Goal: Purchase product/service

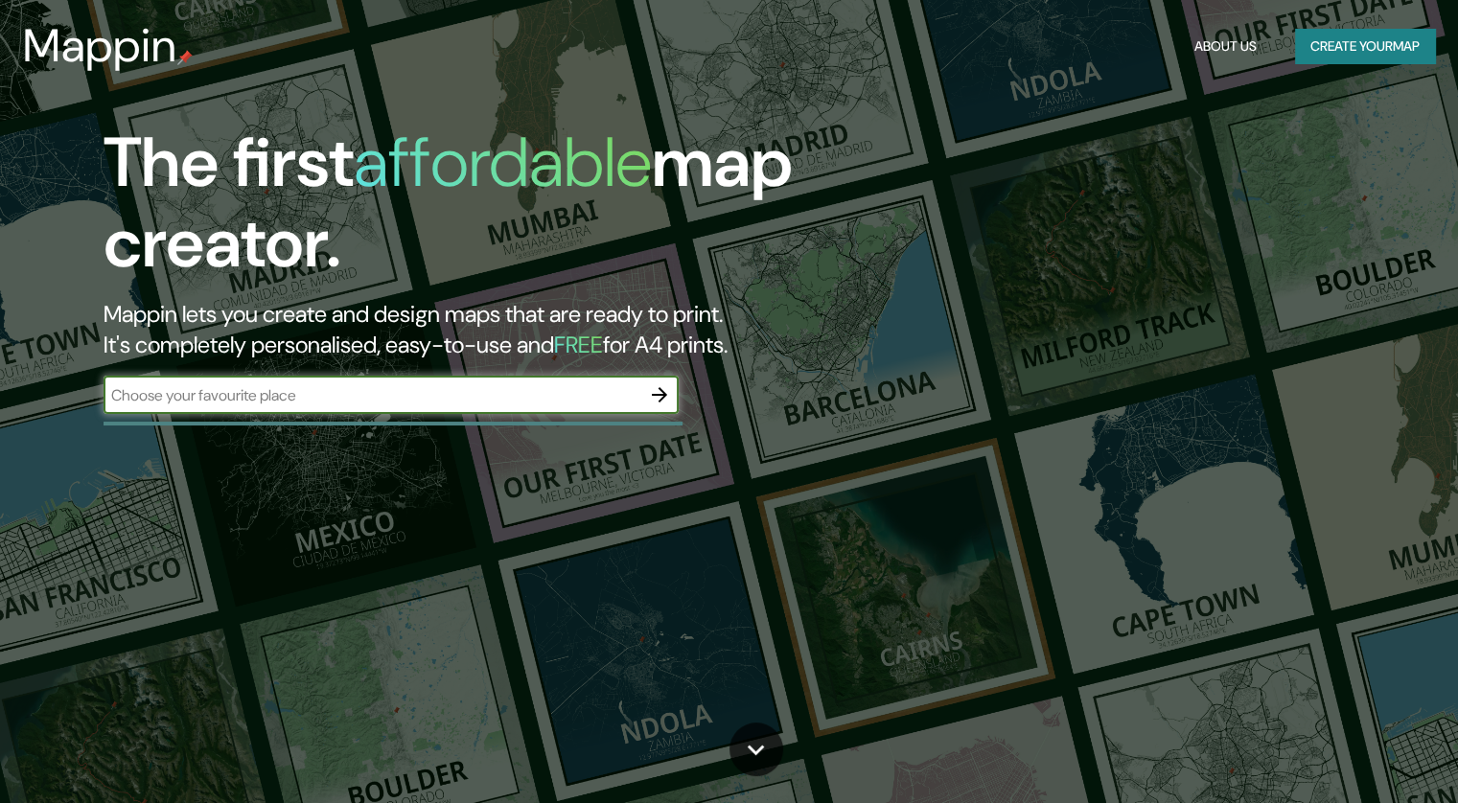
click at [284, 397] on input "text" at bounding box center [372, 395] width 537 height 22
click at [658, 400] on icon "button" at bounding box center [659, 394] width 23 height 23
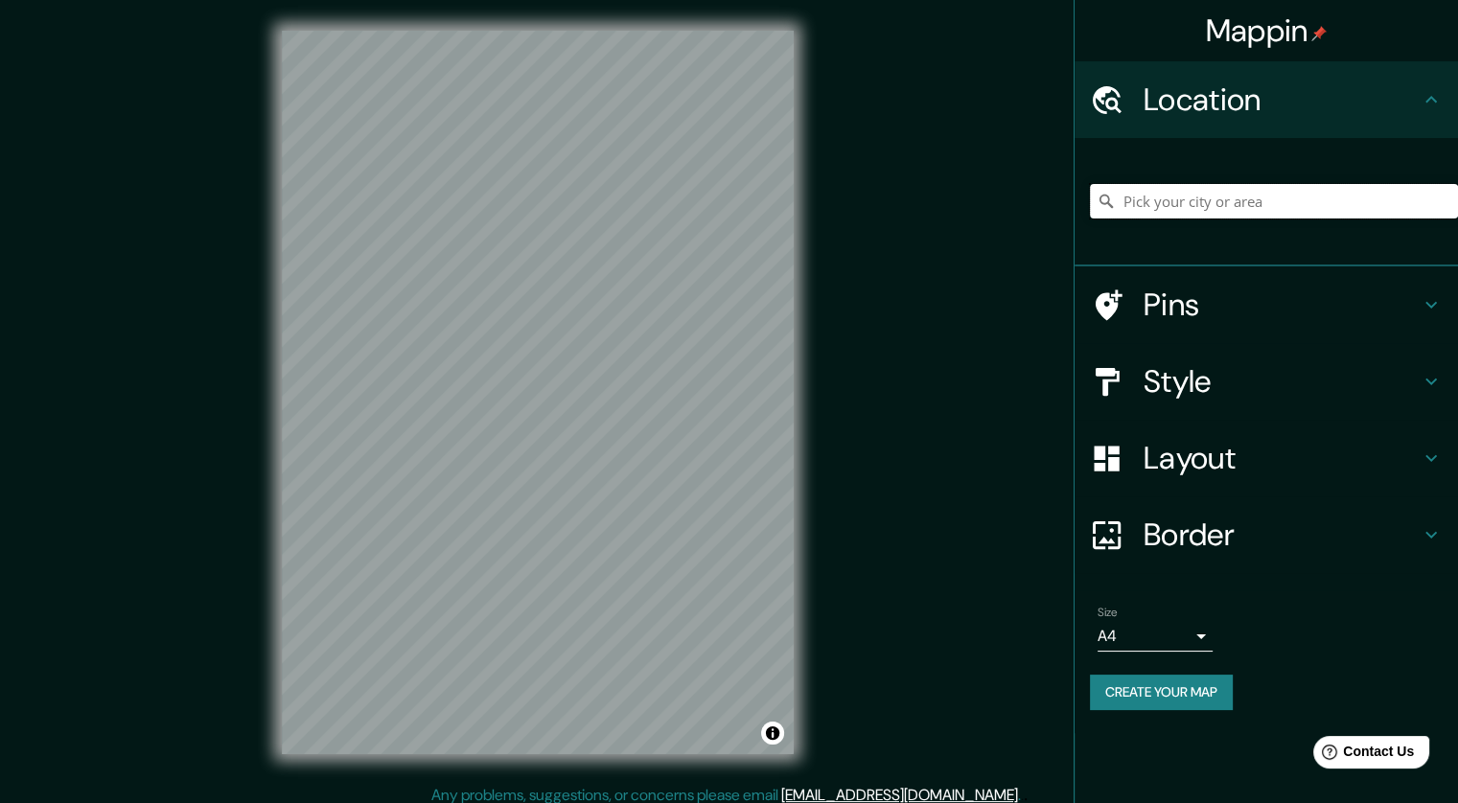
click at [1177, 191] on input "Pick your city or area" at bounding box center [1274, 201] width 368 height 35
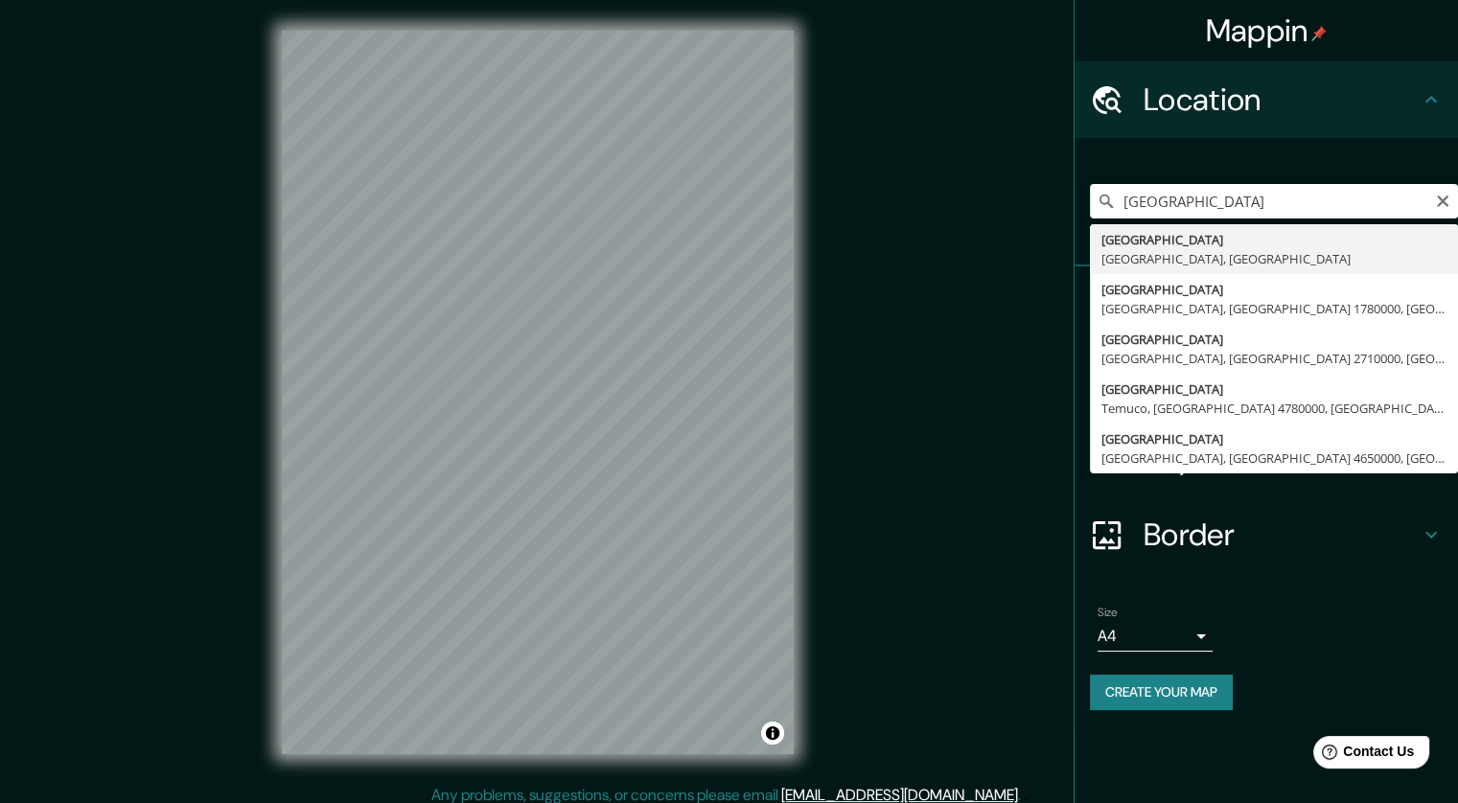
type input "[GEOGRAPHIC_DATA], [GEOGRAPHIC_DATA], [GEOGRAPHIC_DATA]"
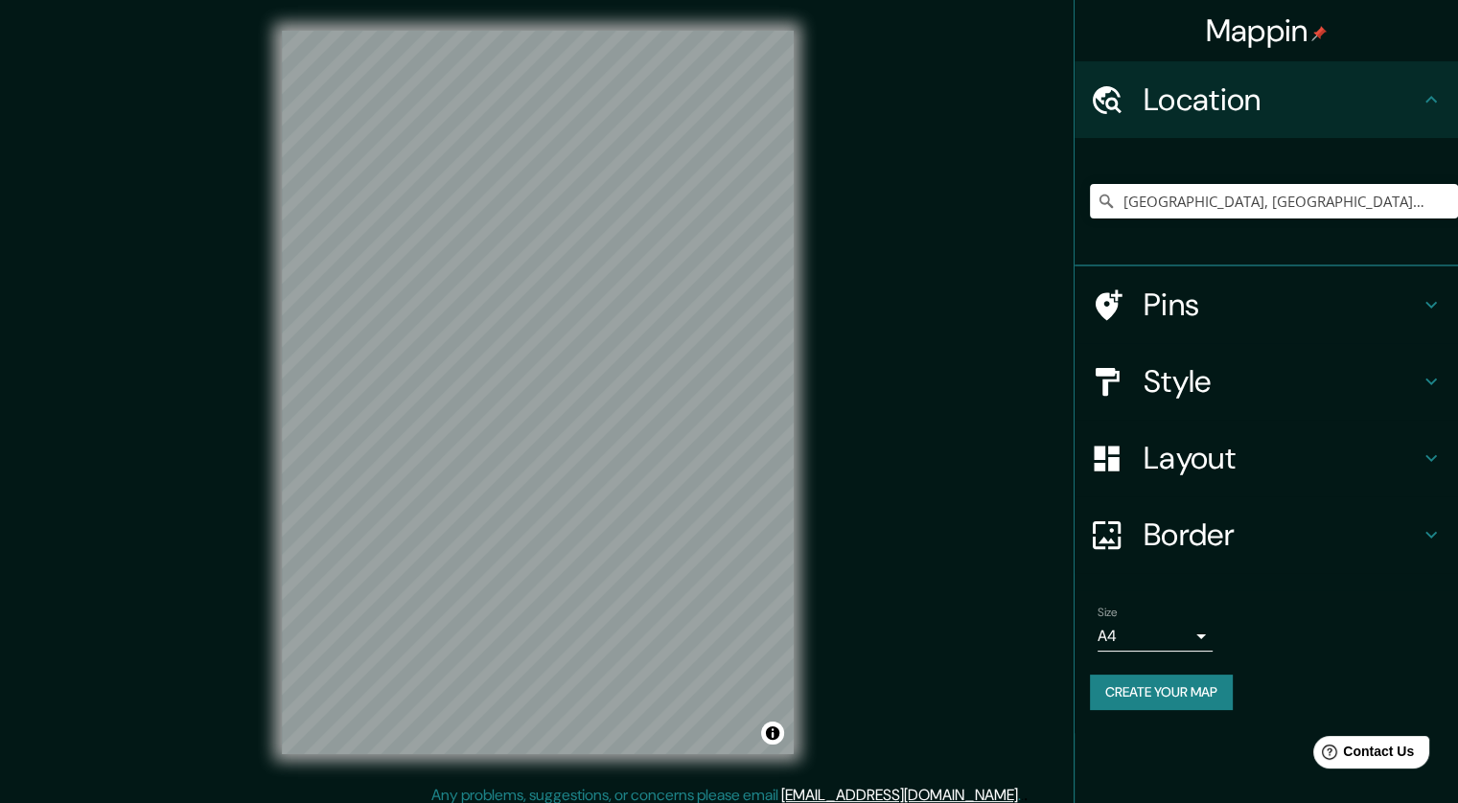
scroll to position [12, 0]
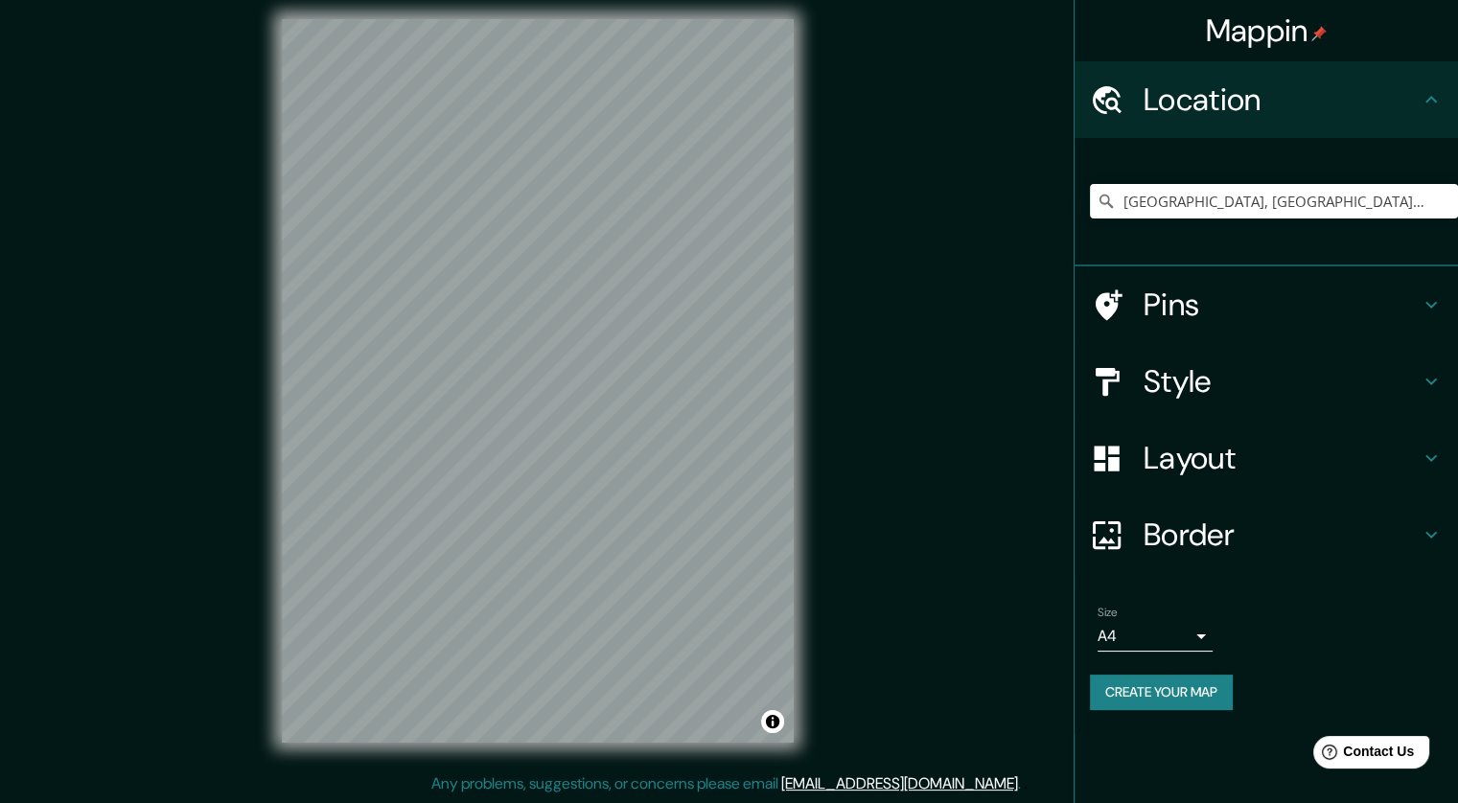
click at [1231, 393] on h4 "Style" at bounding box center [1281, 381] width 276 height 38
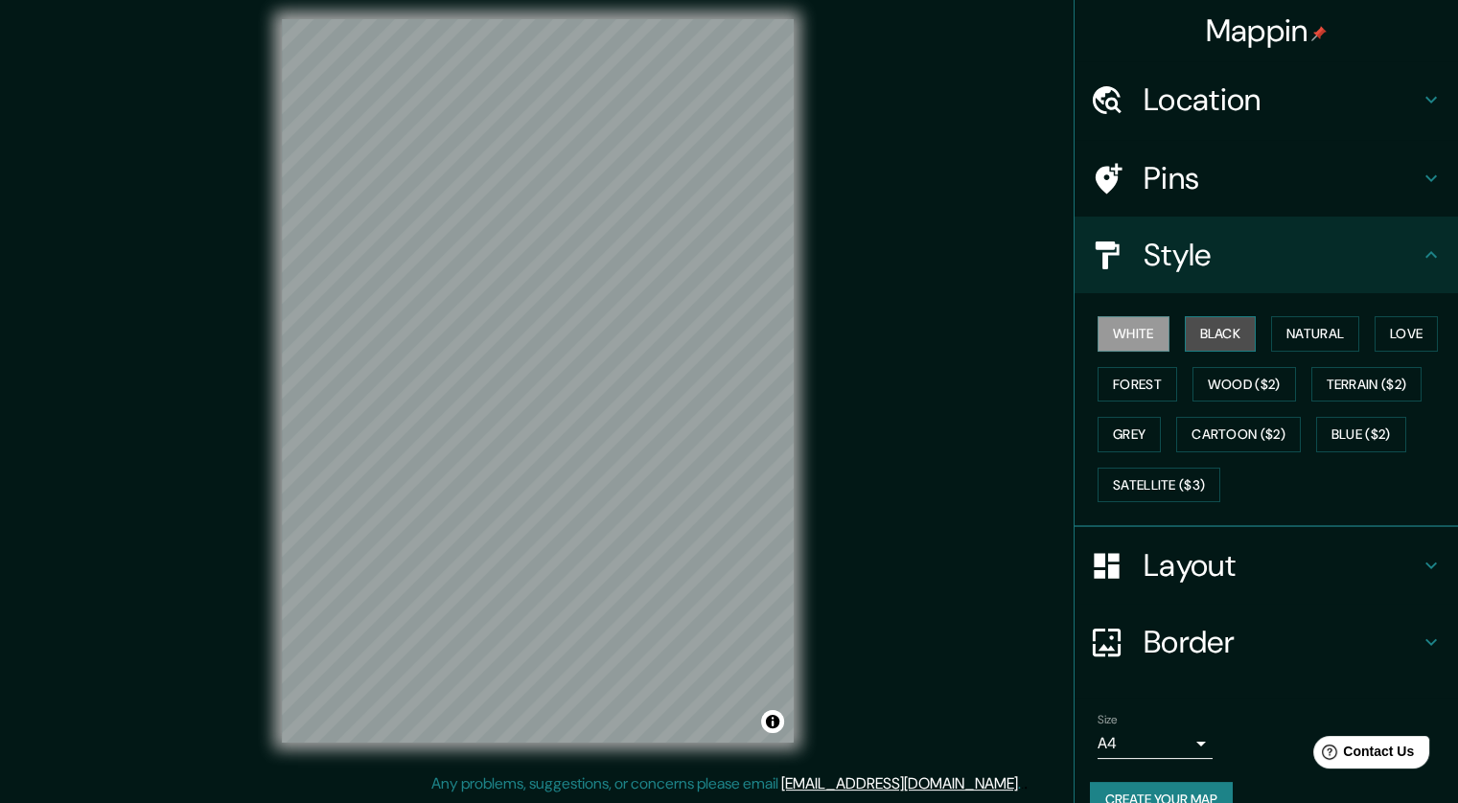
click at [1205, 325] on button "Black" at bounding box center [1221, 333] width 72 height 35
click at [1142, 433] on button "Grey" at bounding box center [1128, 434] width 63 height 35
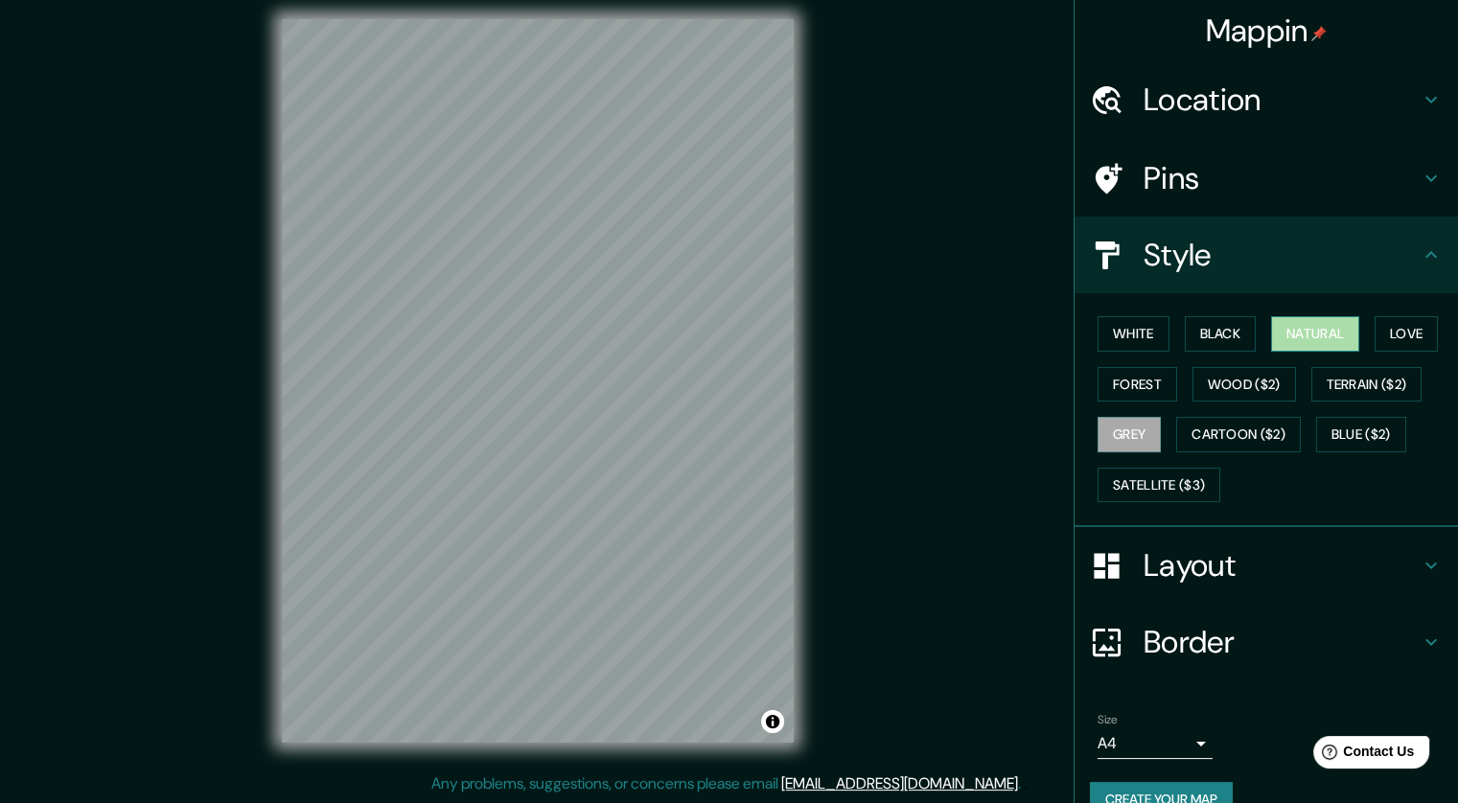
click at [1311, 332] on button "Natural" at bounding box center [1315, 333] width 88 height 35
click at [1234, 340] on button "Black" at bounding box center [1221, 333] width 72 height 35
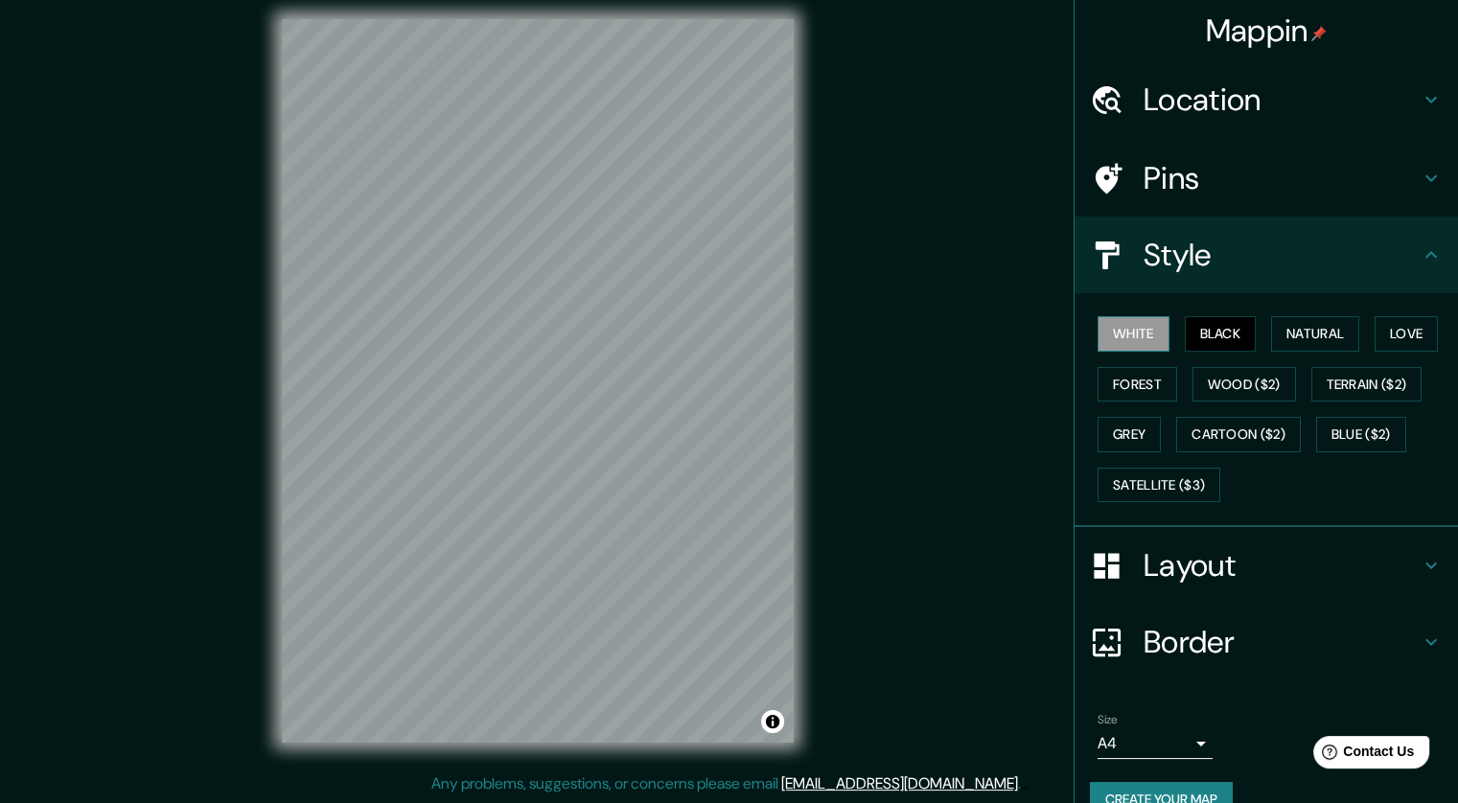
click at [1097, 337] on button "White" at bounding box center [1133, 333] width 72 height 35
click at [1132, 424] on button "Grey" at bounding box center [1128, 434] width 63 height 35
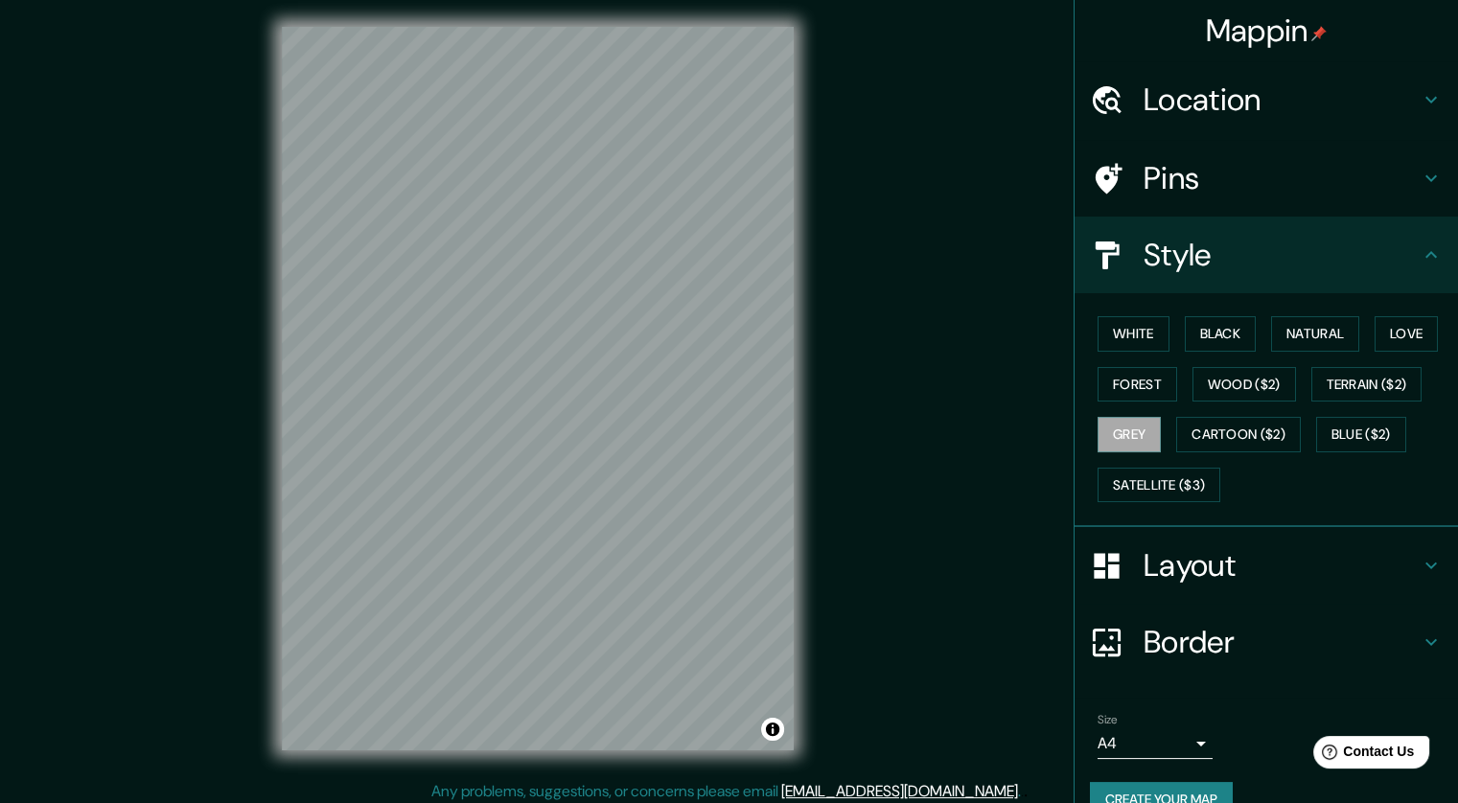
scroll to position [3, 0]
click at [1180, 574] on h4 "Layout" at bounding box center [1281, 565] width 276 height 38
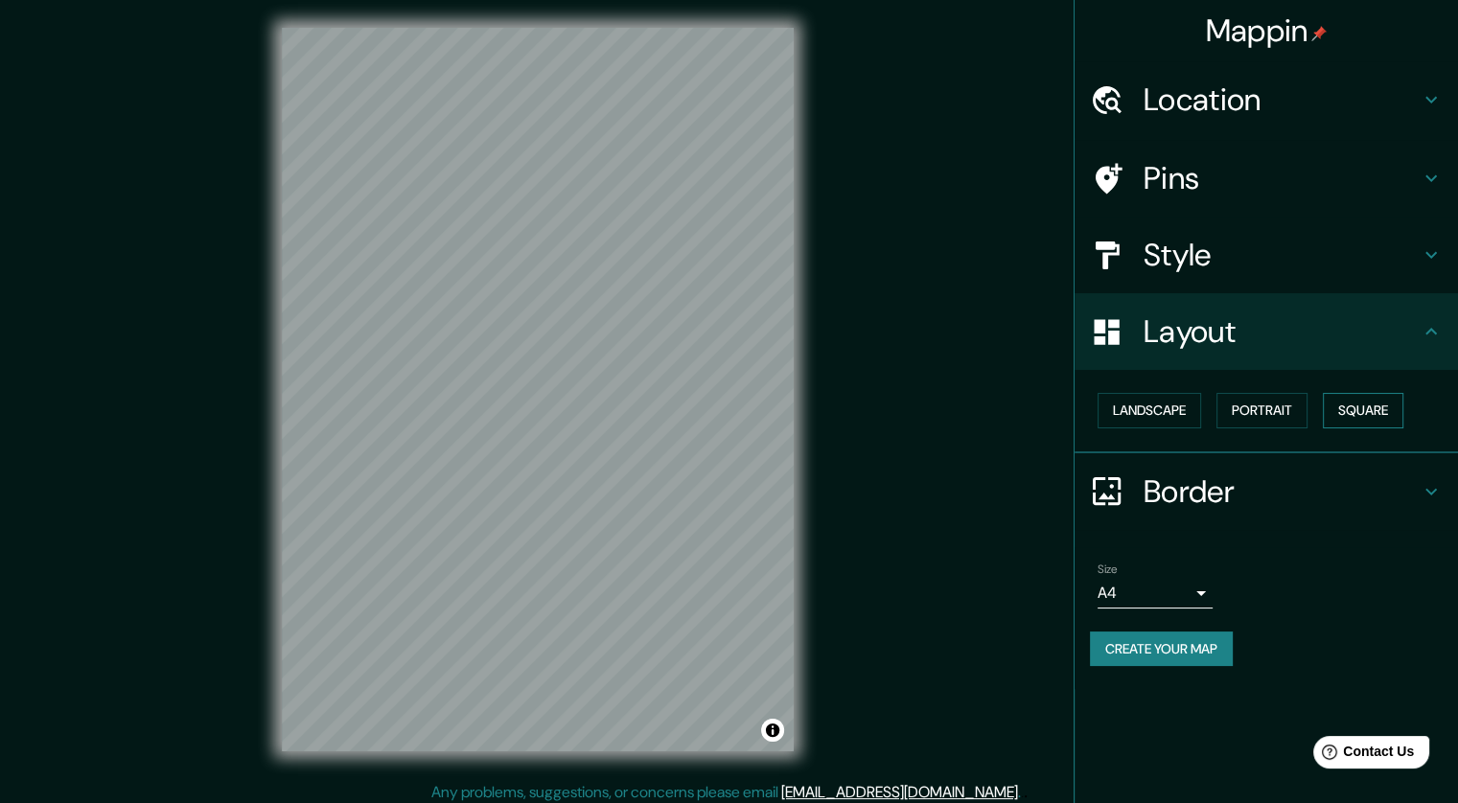
click at [1381, 417] on button "Square" at bounding box center [1363, 410] width 81 height 35
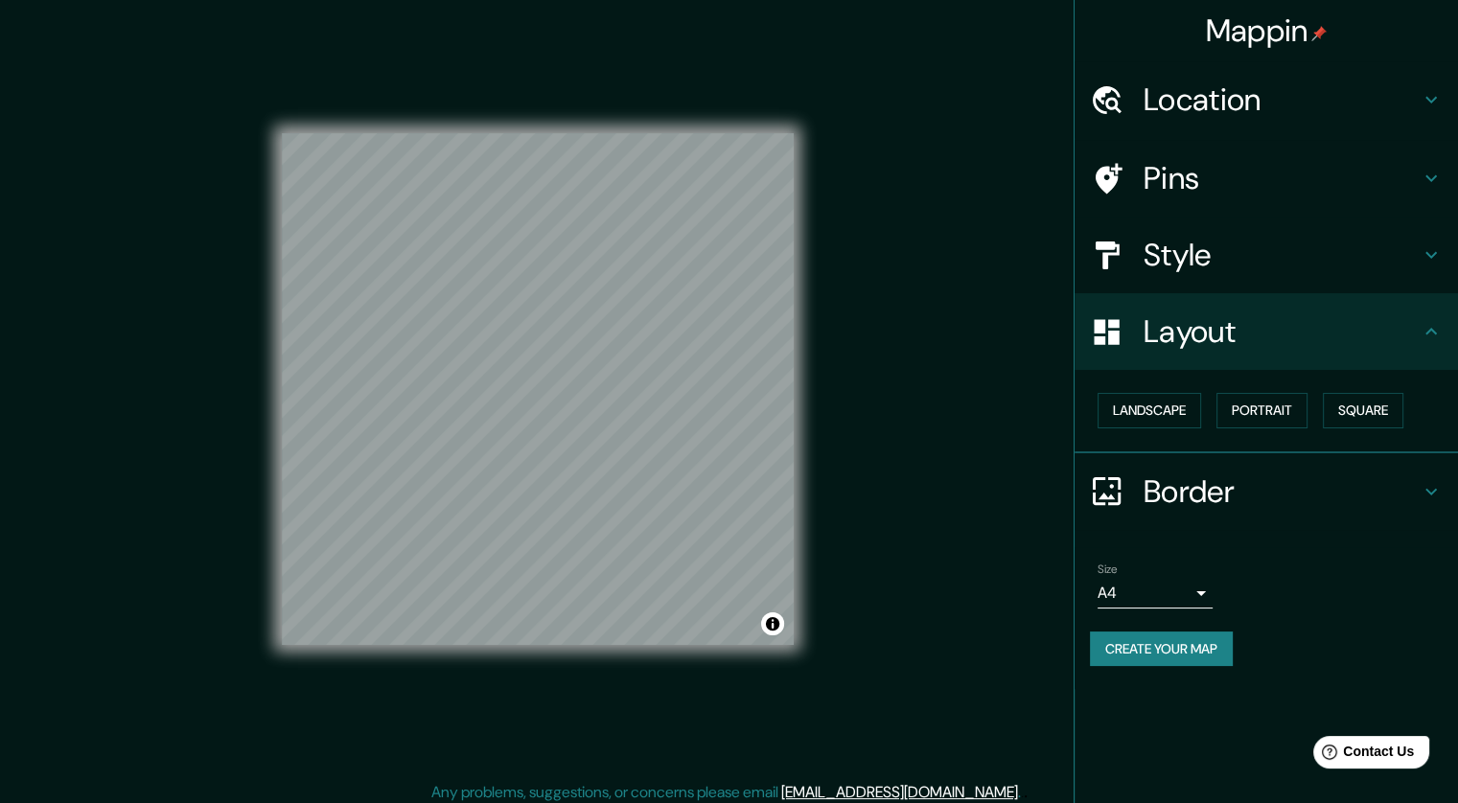
click at [1196, 501] on h4 "Border" at bounding box center [1281, 491] width 276 height 38
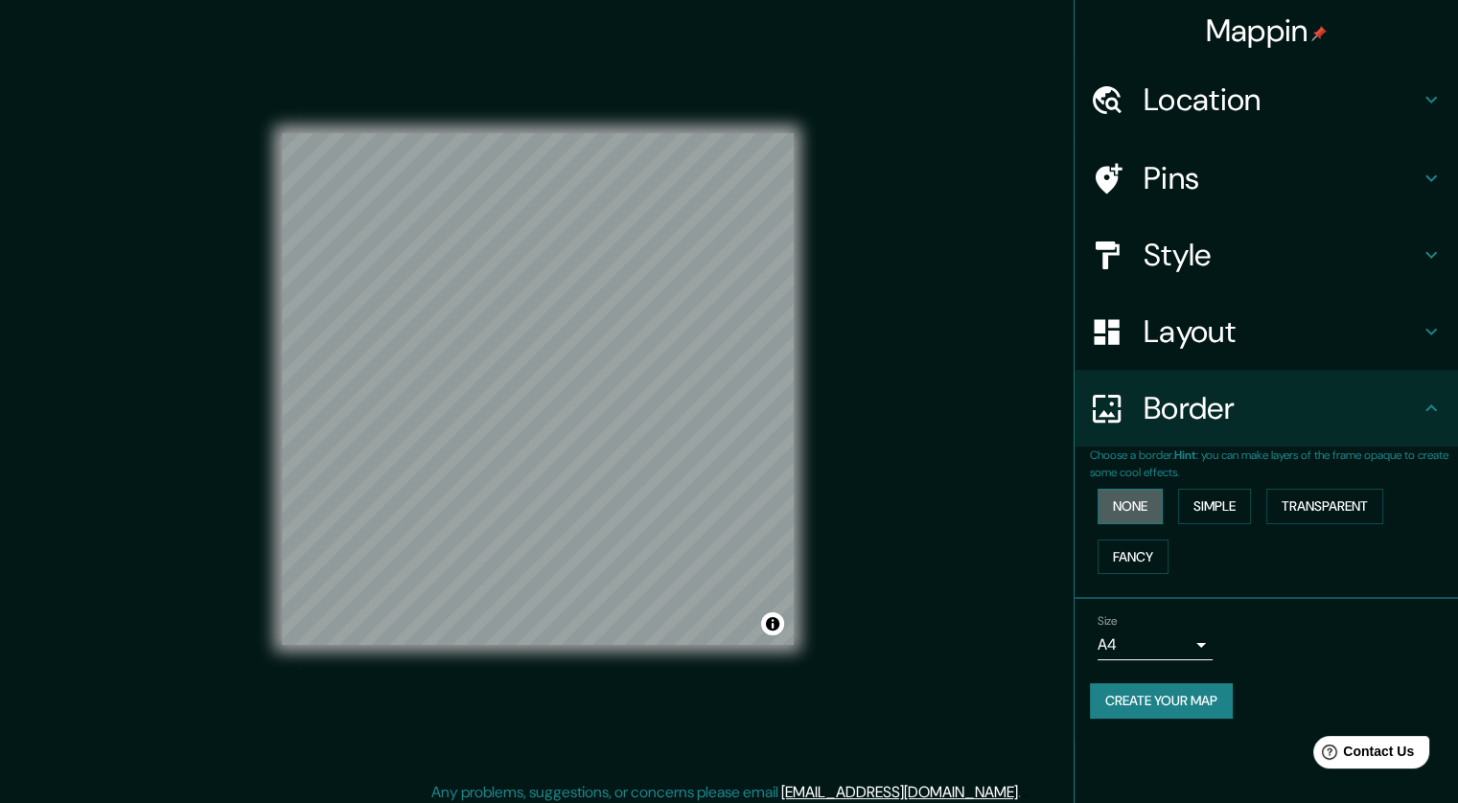
click at [1142, 517] on button "None" at bounding box center [1129, 506] width 65 height 35
click at [1201, 517] on button "Simple" at bounding box center [1214, 506] width 73 height 35
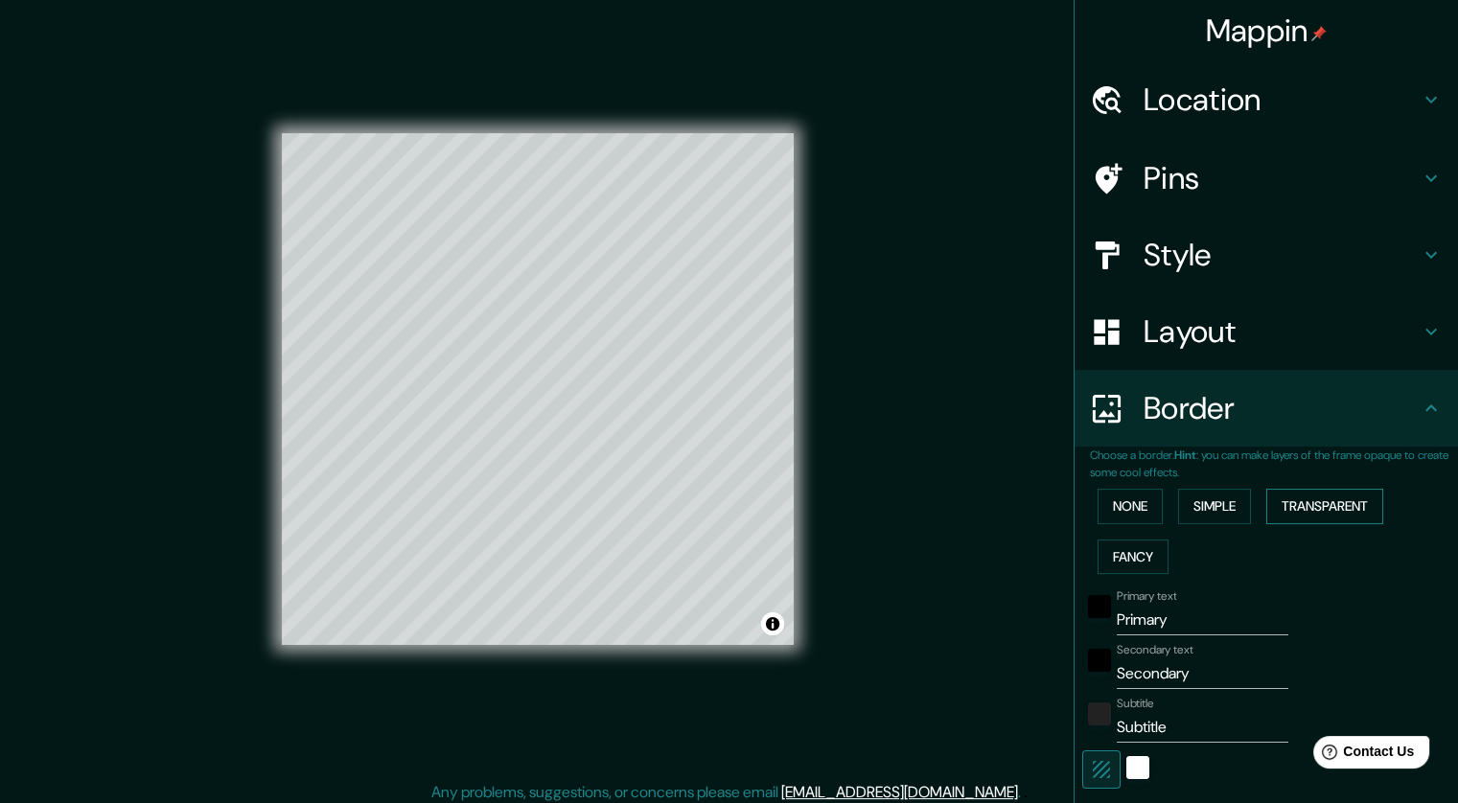
click at [1281, 500] on button "Transparent" at bounding box center [1324, 506] width 117 height 35
click at [1127, 558] on button "Fancy" at bounding box center [1132, 557] width 71 height 35
click at [1277, 512] on button "Transparent" at bounding box center [1324, 506] width 117 height 35
click at [1124, 512] on button "None" at bounding box center [1129, 506] width 65 height 35
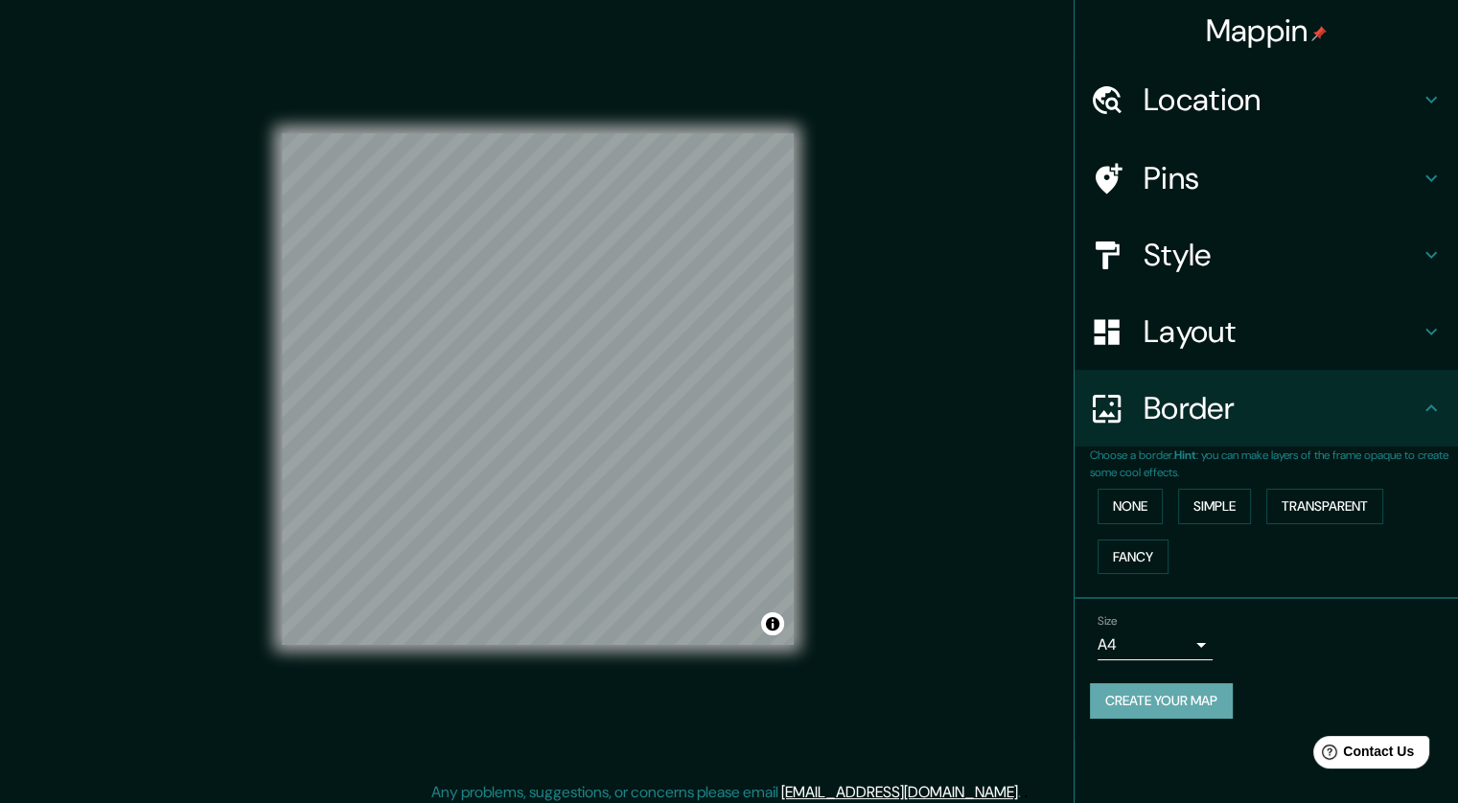
click at [1172, 694] on button "Create your map" at bounding box center [1161, 700] width 143 height 35
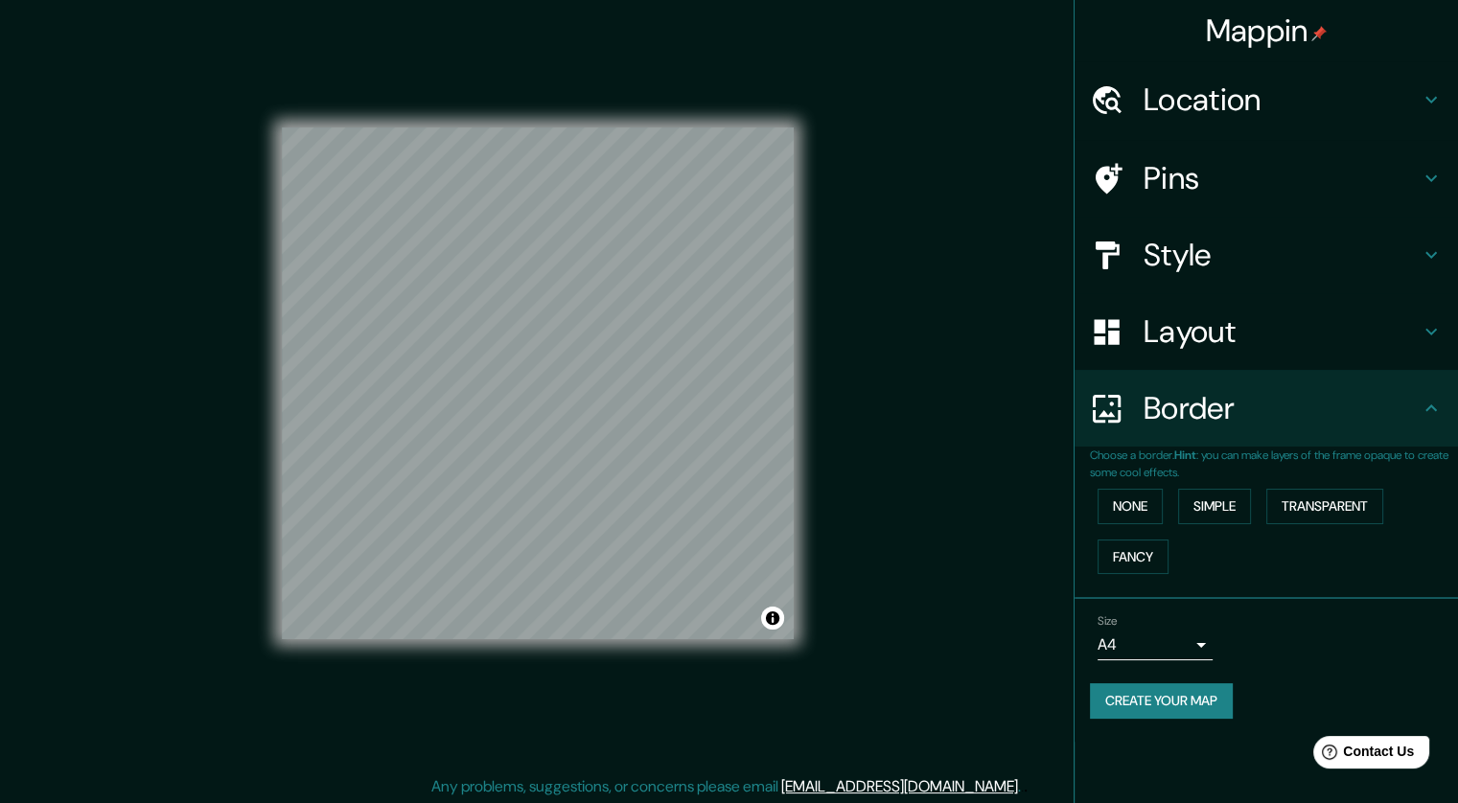
scroll to position [12, 0]
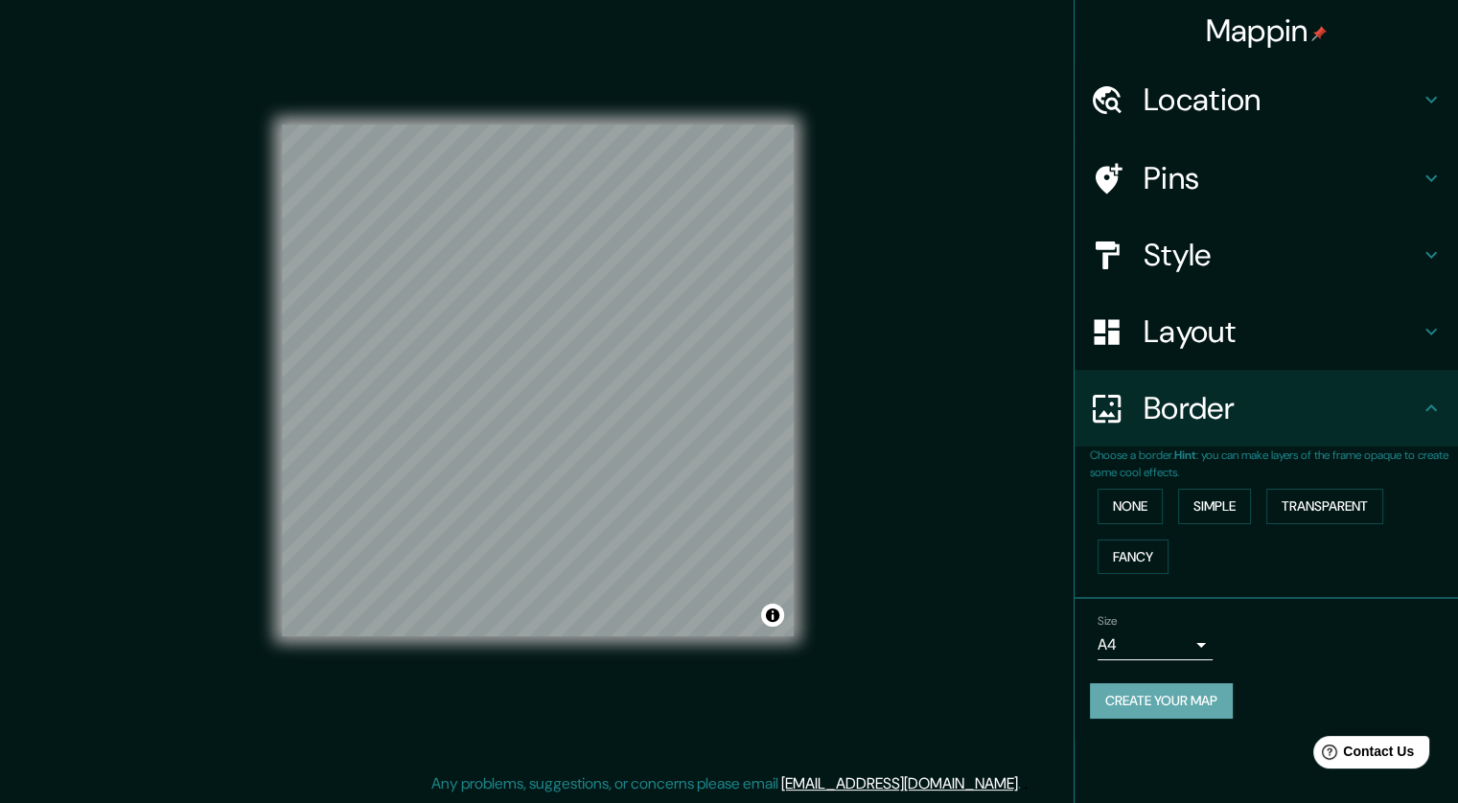
click at [1188, 702] on button "Create your map" at bounding box center [1161, 700] width 143 height 35
click at [1201, 652] on body "Mappin Location [GEOGRAPHIC_DATA], [GEOGRAPHIC_DATA], [GEOGRAPHIC_DATA] Pins St…" at bounding box center [729, 389] width 1458 height 803
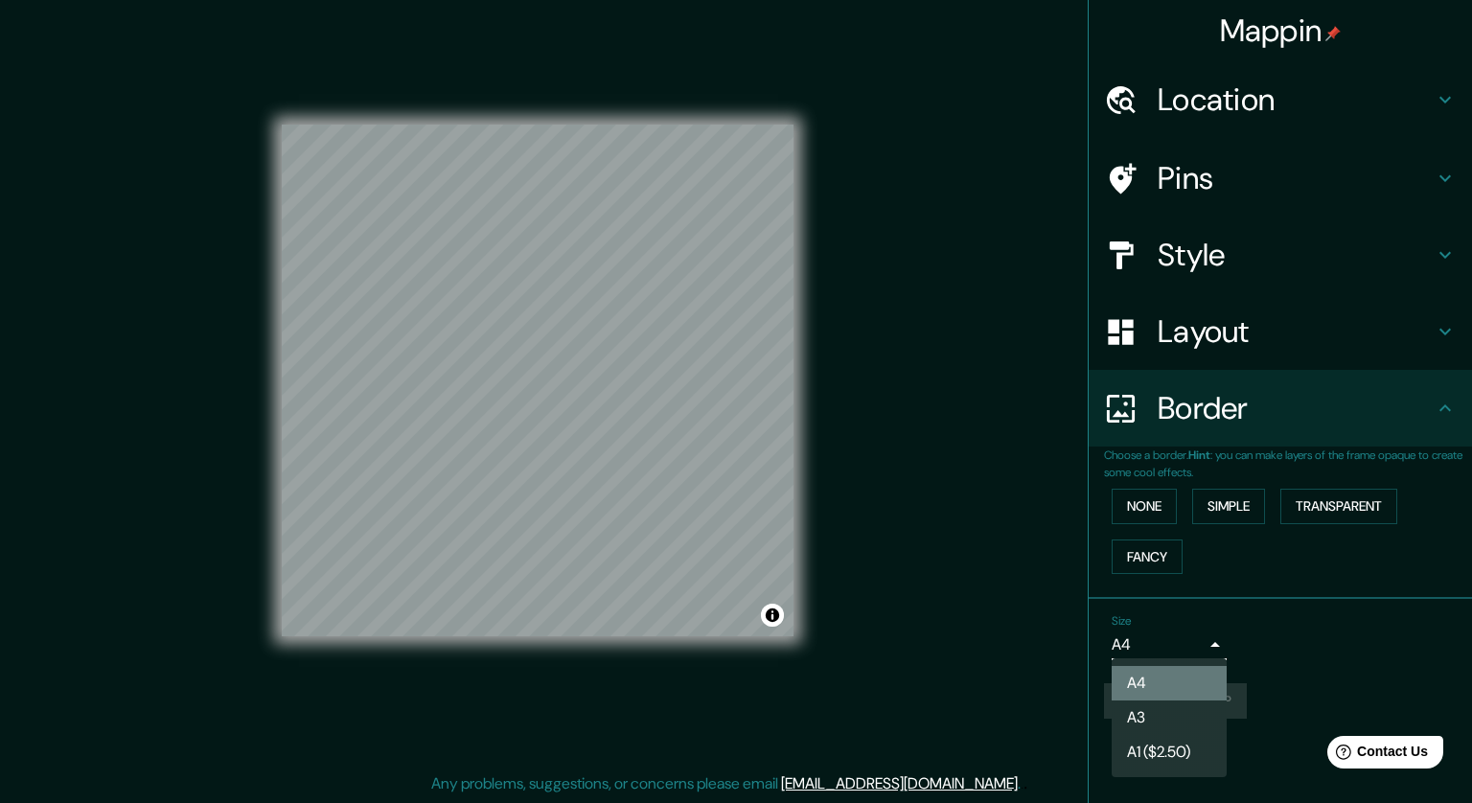
click at [1201, 674] on li "A4" at bounding box center [1169, 683] width 115 height 35
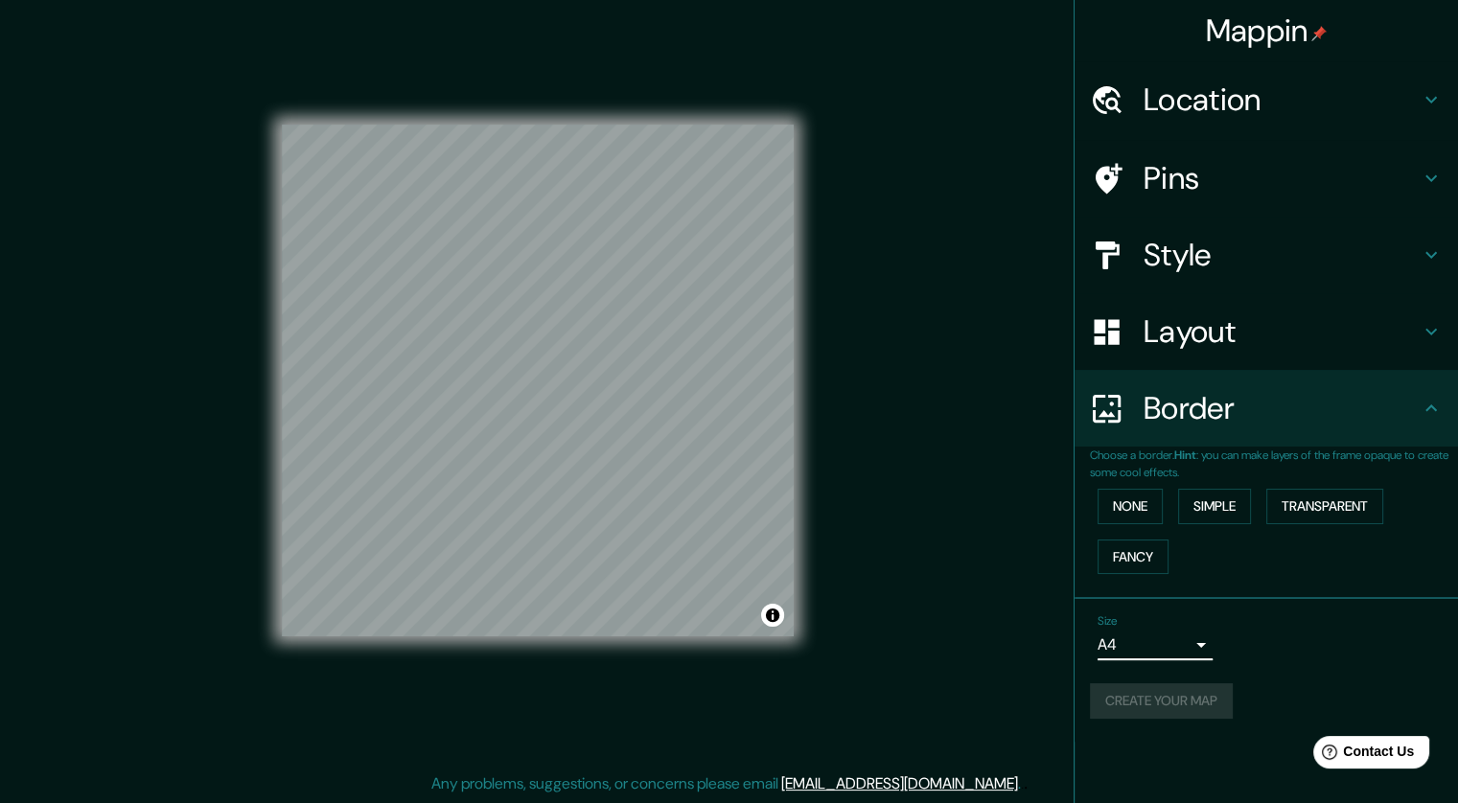
click at [1195, 712] on div "Create your map" at bounding box center [1266, 700] width 353 height 35
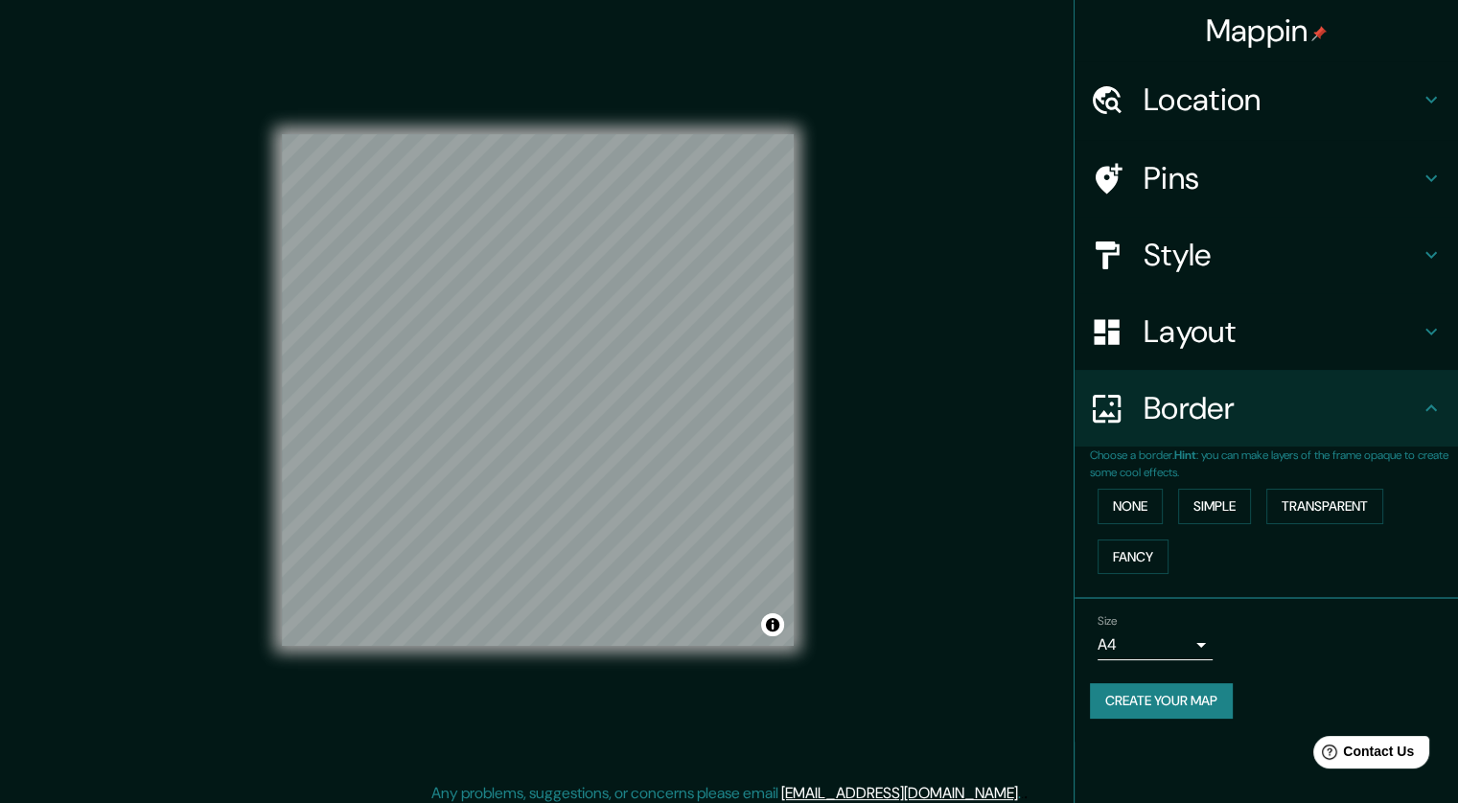
scroll to position [0, 0]
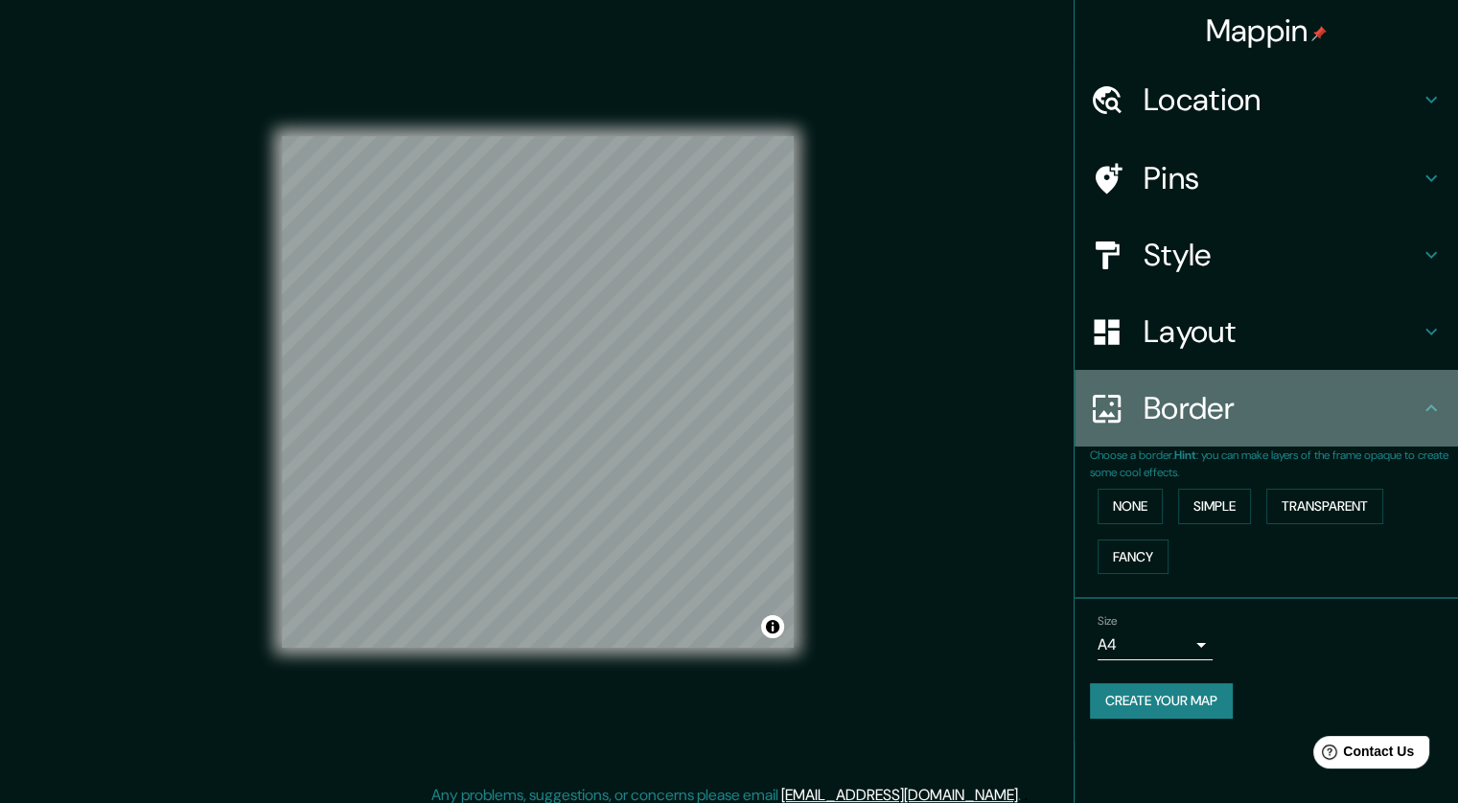
click at [1122, 438] on div "Border" at bounding box center [1265, 408] width 383 height 77
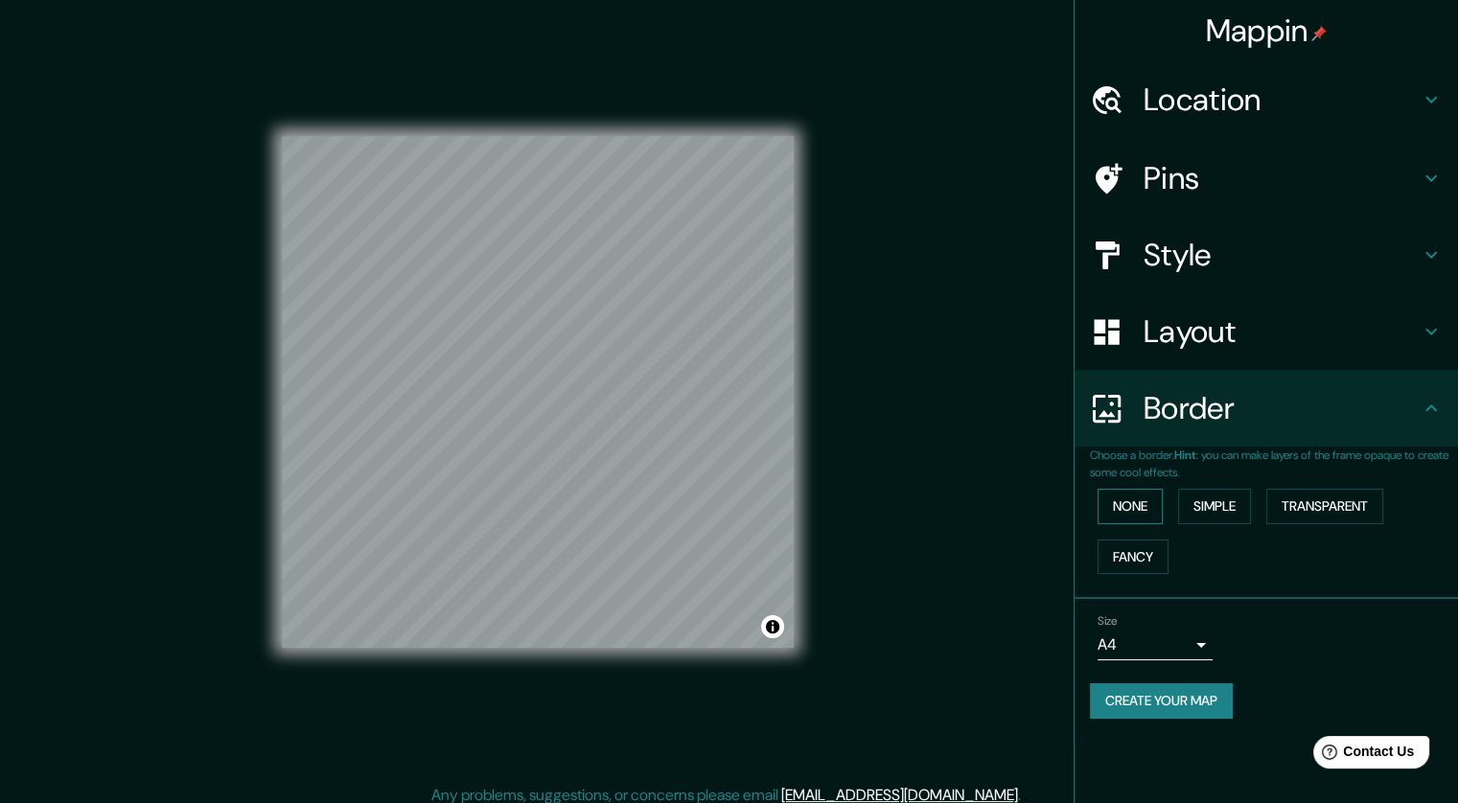
click at [1135, 500] on button "None" at bounding box center [1129, 506] width 65 height 35
click at [1182, 703] on button "Create your map" at bounding box center [1161, 700] width 143 height 35
click at [613, 398] on div at bounding box center [619, 391] width 15 height 15
click at [547, 310] on div at bounding box center [548, 309] width 15 height 15
click at [574, 291] on div at bounding box center [575, 294] width 15 height 15
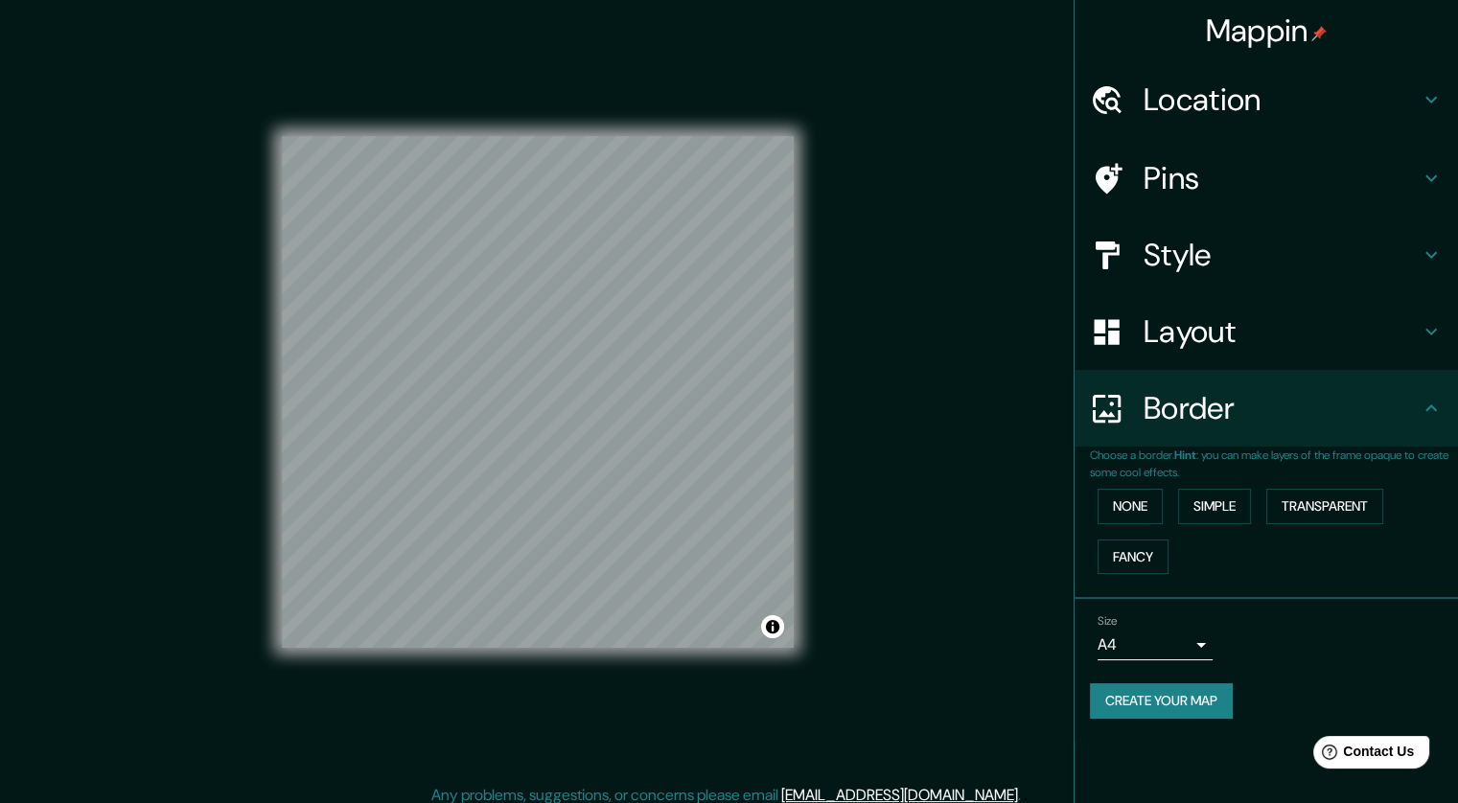
click at [1142, 701] on button "Create your map" at bounding box center [1161, 700] width 143 height 35
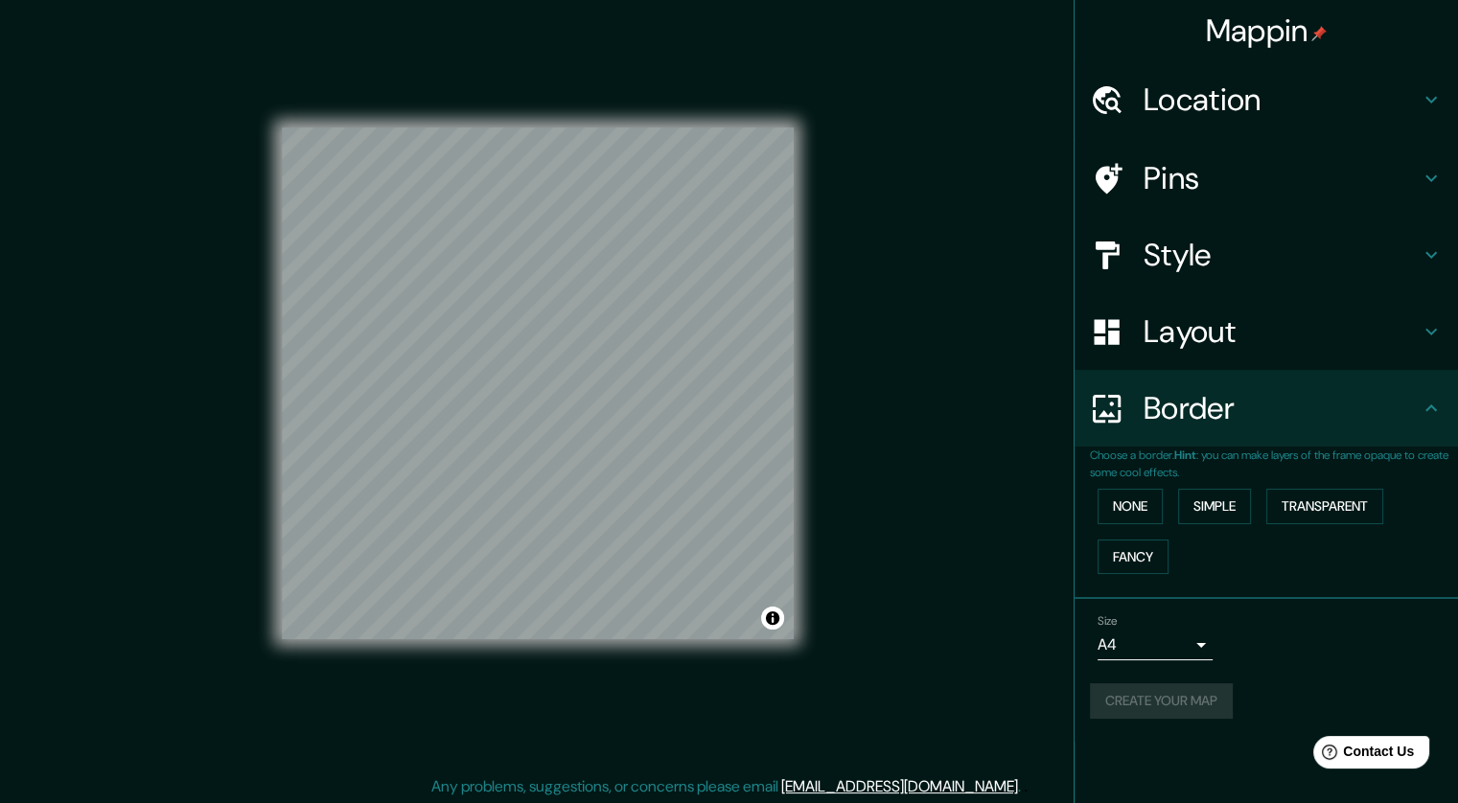
scroll to position [12, 0]
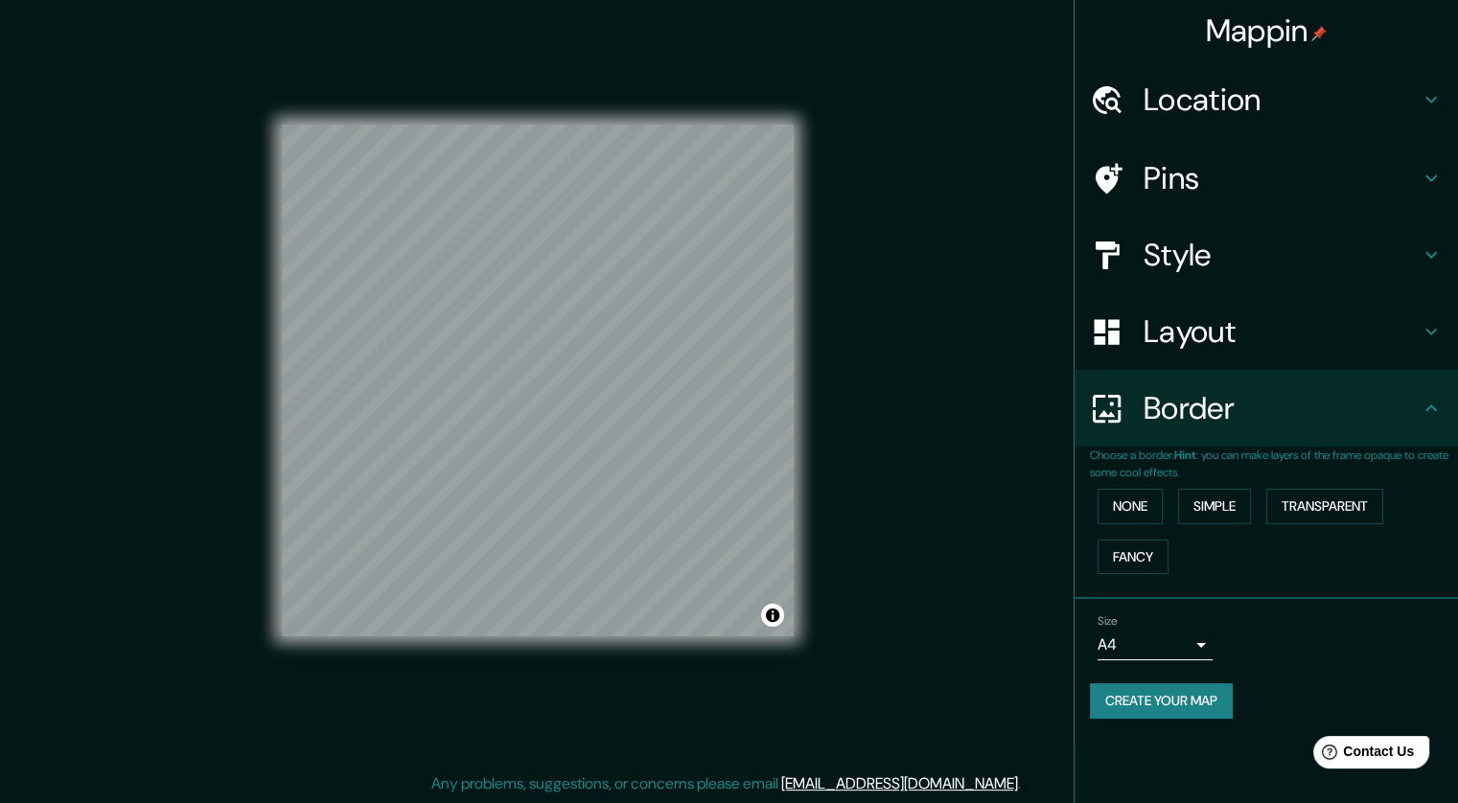
click at [1179, 709] on button "Create your map" at bounding box center [1161, 700] width 143 height 35
